Goal: Check status

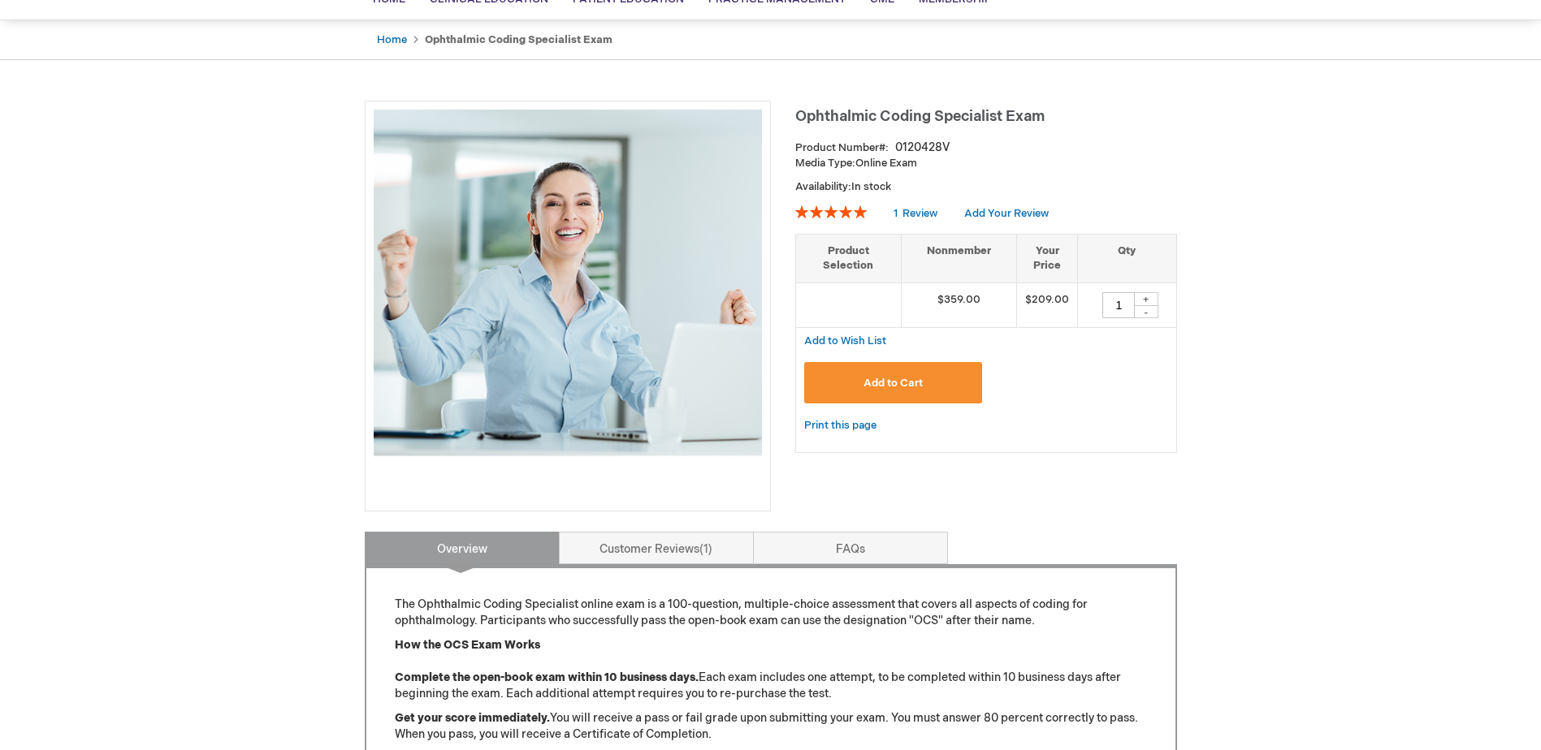
scroll to position [9, 0]
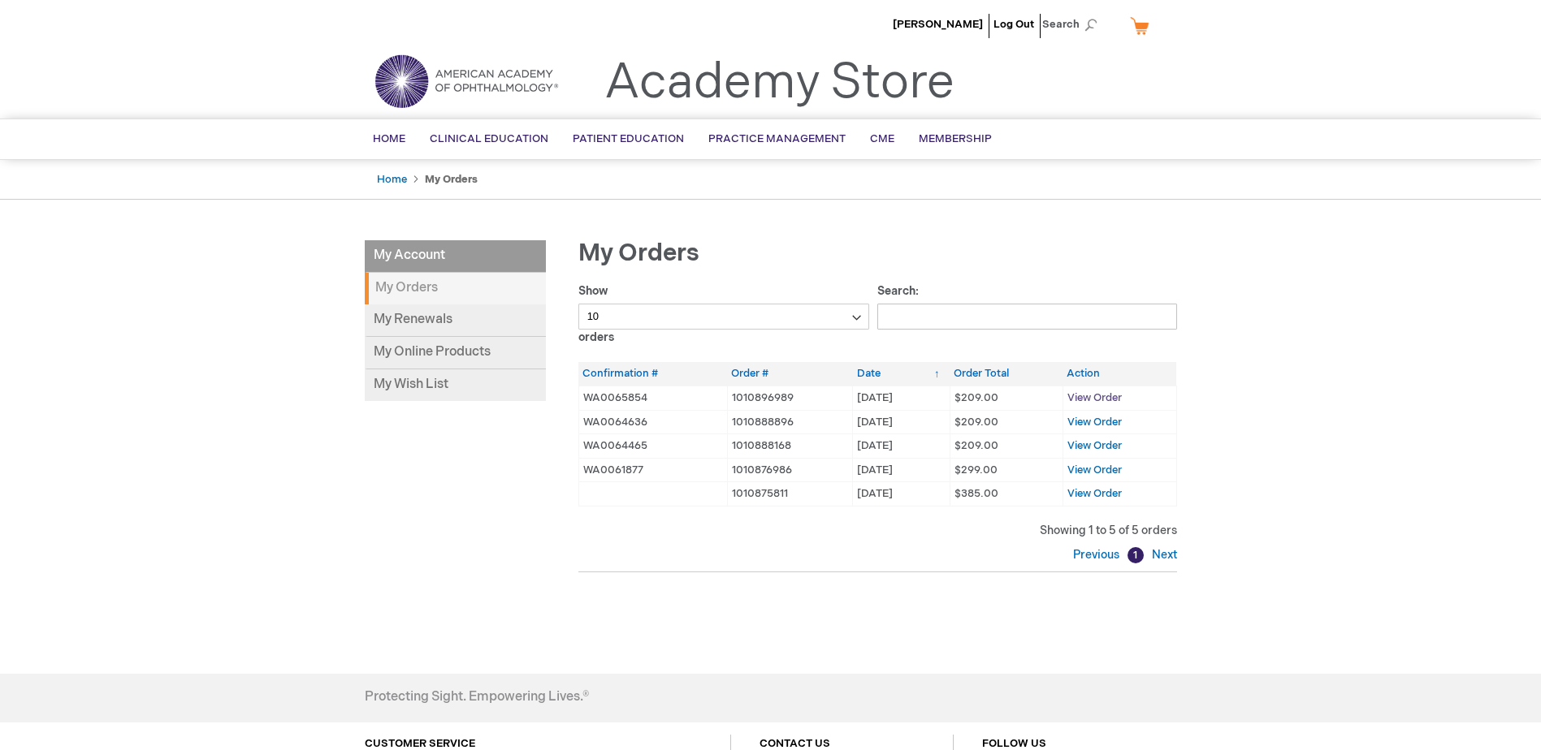
click at [1084, 397] on span "View Order" at bounding box center [1094, 397] width 54 height 13
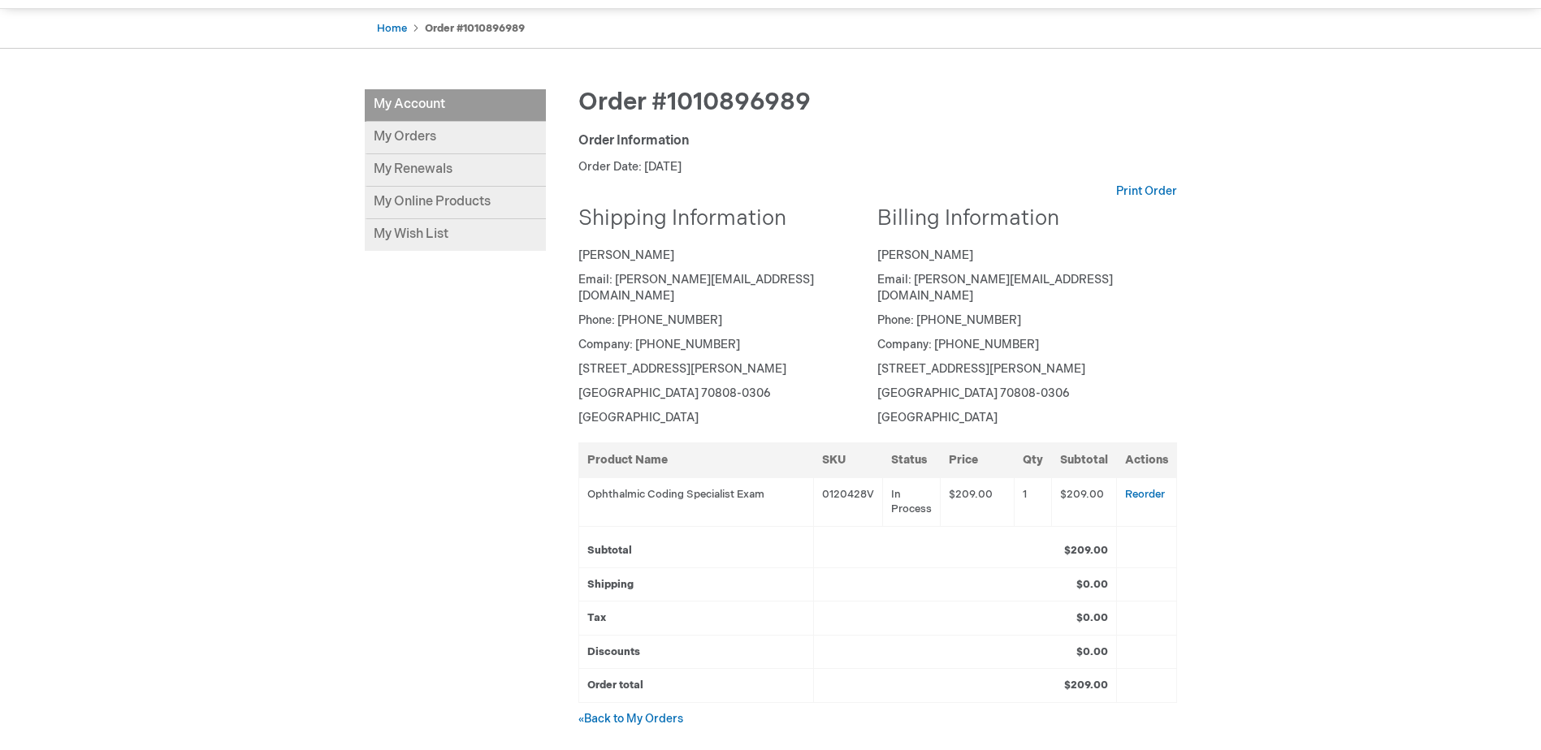
scroll to position [162, 0]
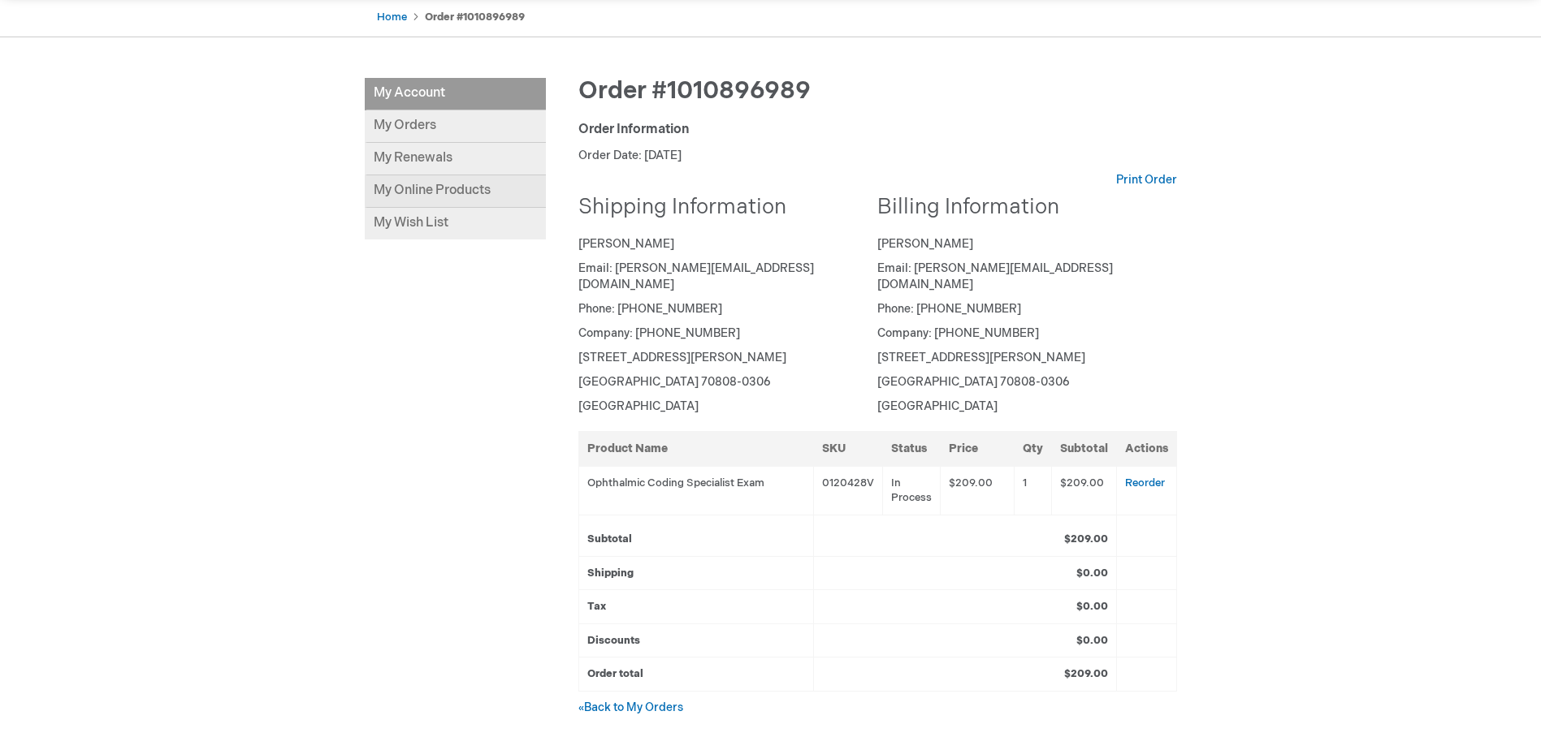
click at [460, 192] on link "My Online Products" at bounding box center [455, 191] width 181 height 32
